Goal: Navigation & Orientation: Find specific page/section

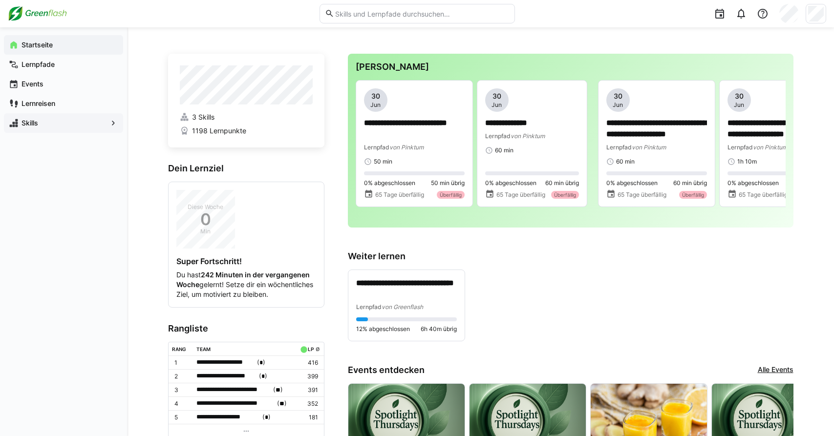
scroll to position [218, 0]
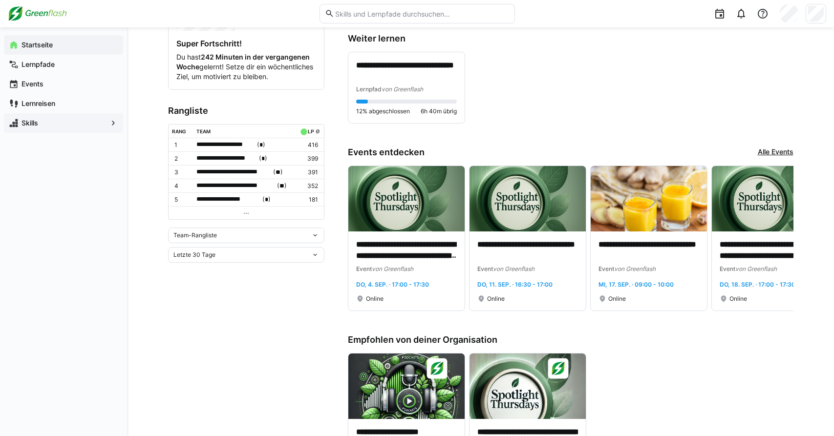
click at [53, 118] on span "Skills" at bounding box center [63, 123] width 87 height 10
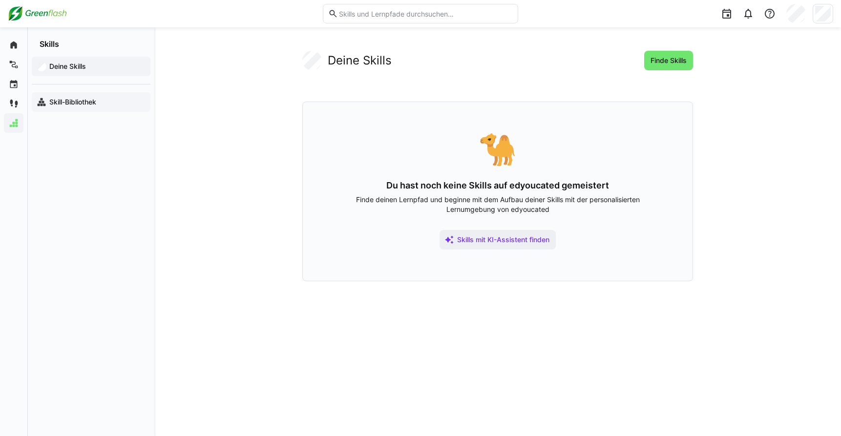
click at [0, 0] on app-navigation-label "Skill-Bibliothek" at bounding box center [0, 0] width 0 height 0
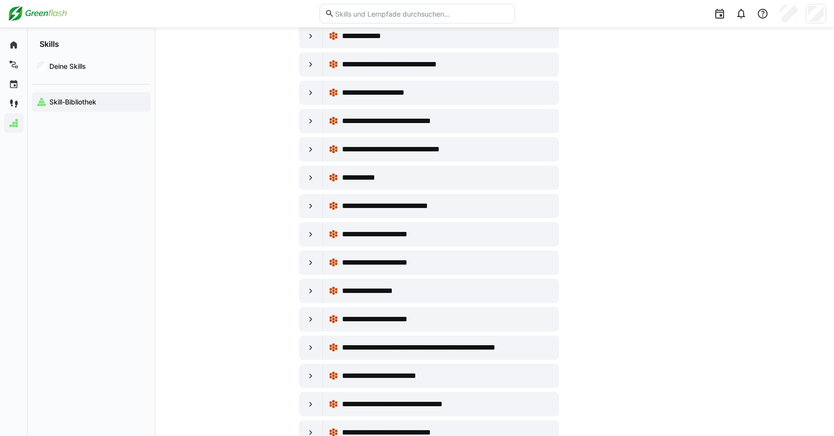
scroll to position [156, 0]
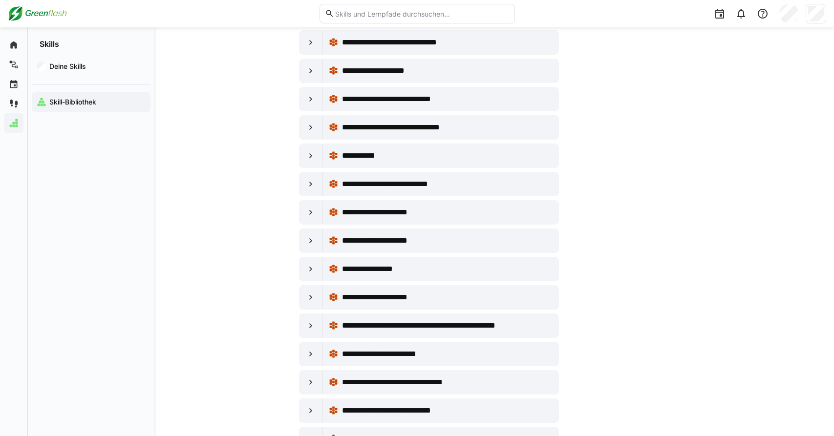
click at [22, 10] on img at bounding box center [37, 14] width 59 height 16
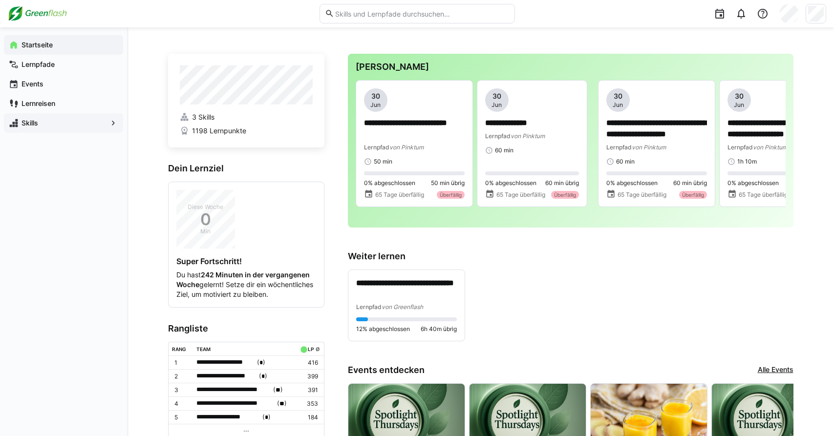
click at [0, 0] on app-navigation-label "Skills" at bounding box center [0, 0] width 0 height 0
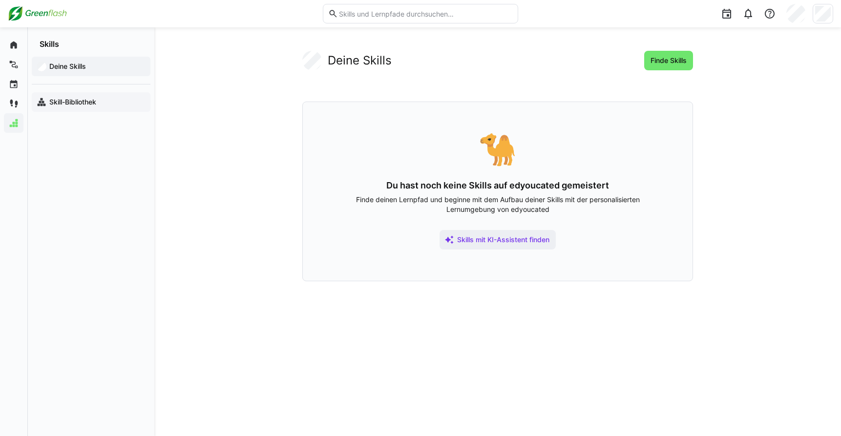
click at [0, 0] on app-navigation-label "Skill-Bibliothek" at bounding box center [0, 0] width 0 height 0
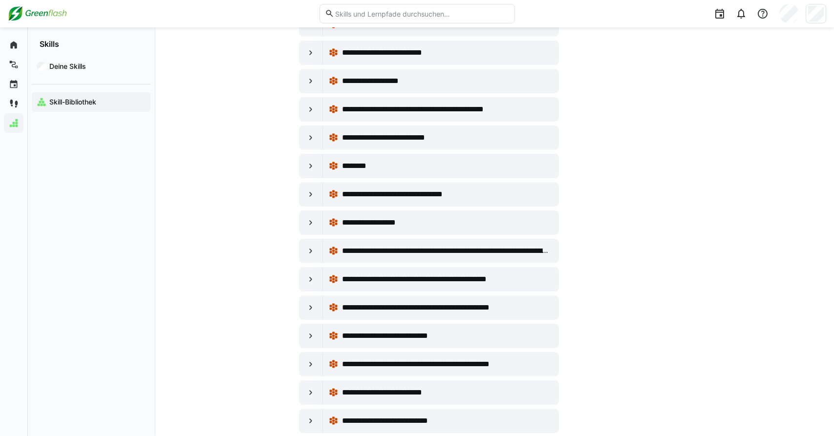
scroll to position [1060, 0]
